Goal: Check status: Check status

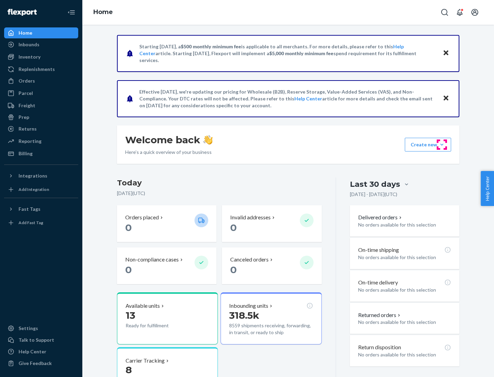
click at [441, 145] on button "Create new Create new inbound Create new order Create new product" at bounding box center [427, 145] width 46 height 14
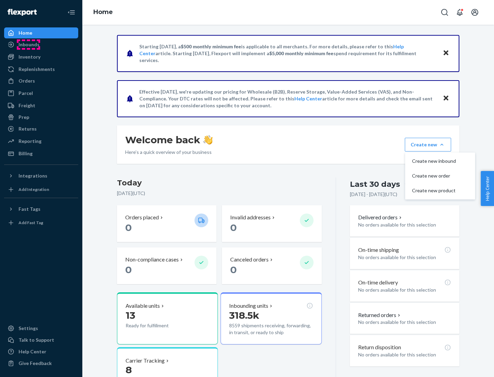
click at [28, 45] on div "Inbounds" at bounding box center [29, 44] width 21 height 7
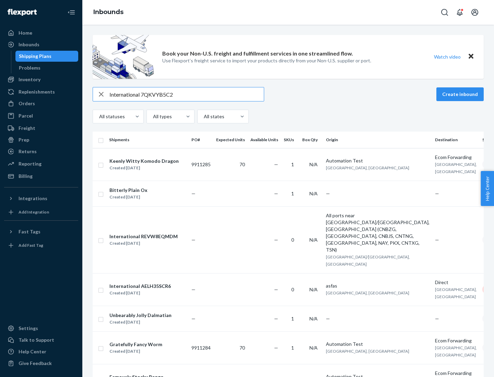
type input "International 7QKVYB5C29"
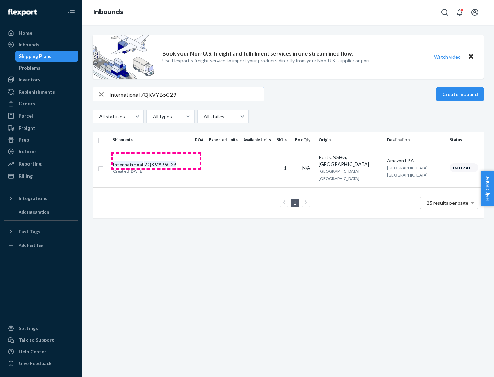
click at [156, 168] on div "Created [DATE]" at bounding box center [144, 171] width 63 height 7
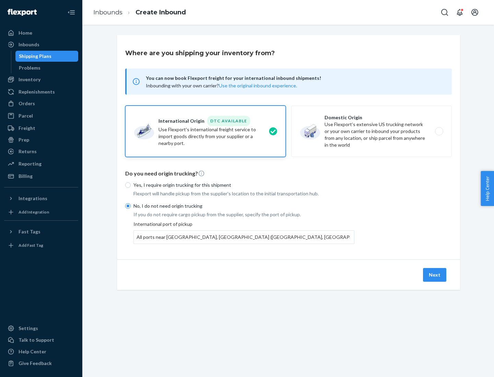
click at [435, 275] on button "Next" at bounding box center [434, 275] width 23 height 14
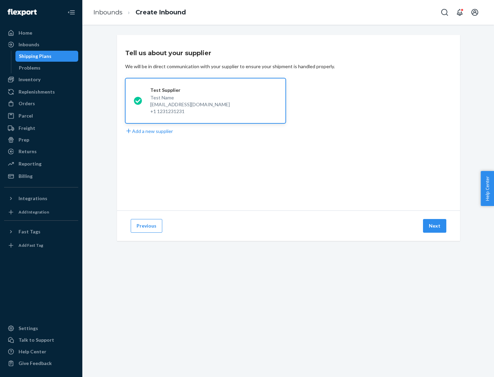
click at [435, 226] on button "Next" at bounding box center [434, 226] width 23 height 14
